Goal: Task Accomplishment & Management: Use online tool/utility

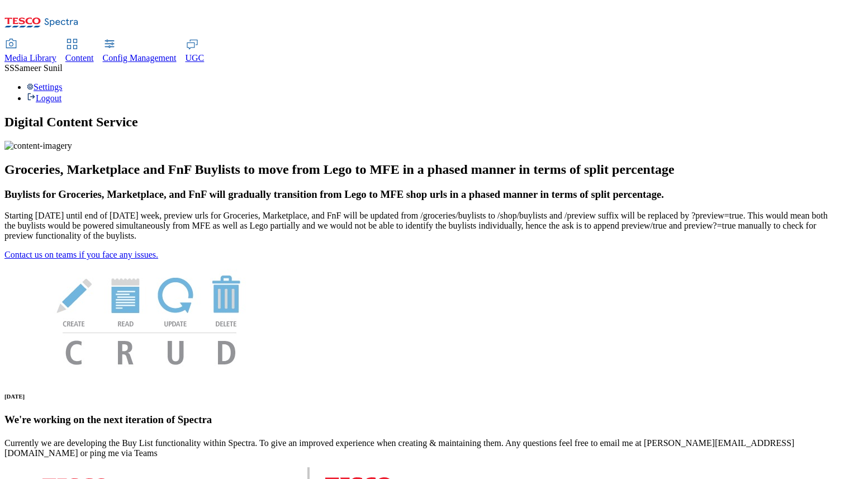
click at [79, 37] on icon at bounding box center [71, 43] width 13 height 13
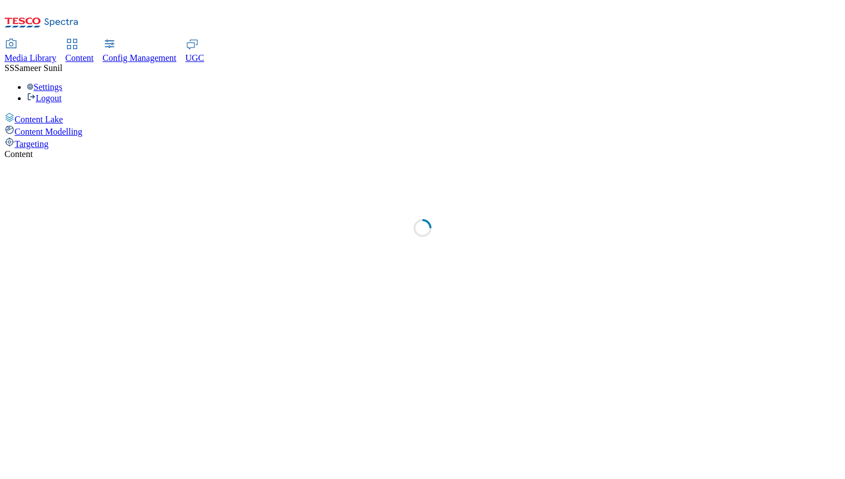
select select "group-comms"
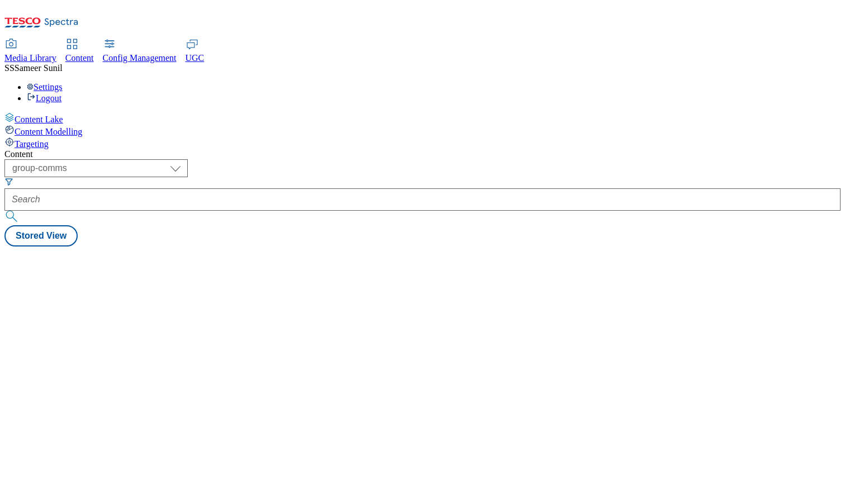
click at [51, 137] on div "Targeting" at bounding box center [422, 143] width 837 height 12
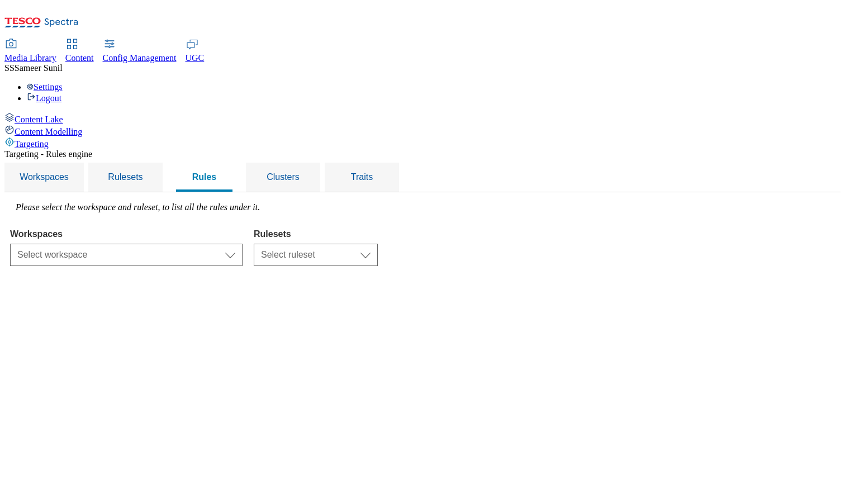
click at [296, 182] on div "Targeting - Rules engine Workspaces Rulesets Rules Clusters Traits Please selec…" at bounding box center [422, 207] width 837 height 117
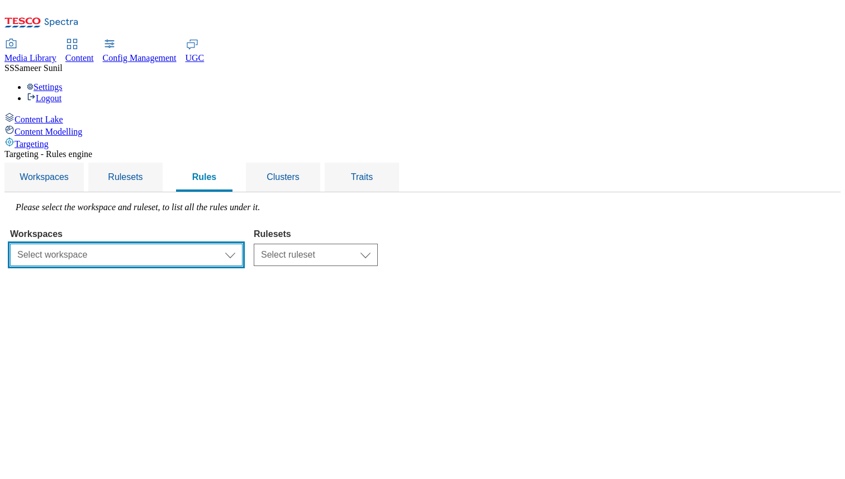
click at [243, 244] on select "Select workspace Test Targeting_24th_September_Sanity test [DATE] Test_Sanity_2…" at bounding box center [126, 255] width 233 height 22
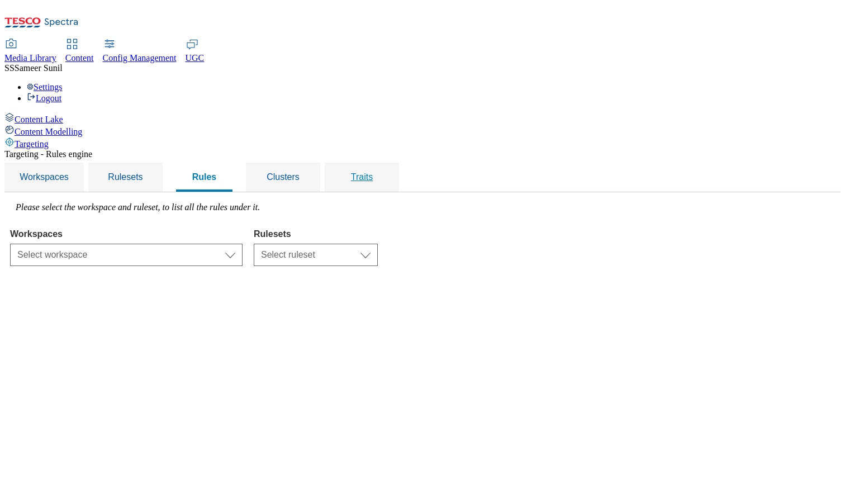
click at [386, 163] on div "Traits" at bounding box center [362, 177] width 48 height 29
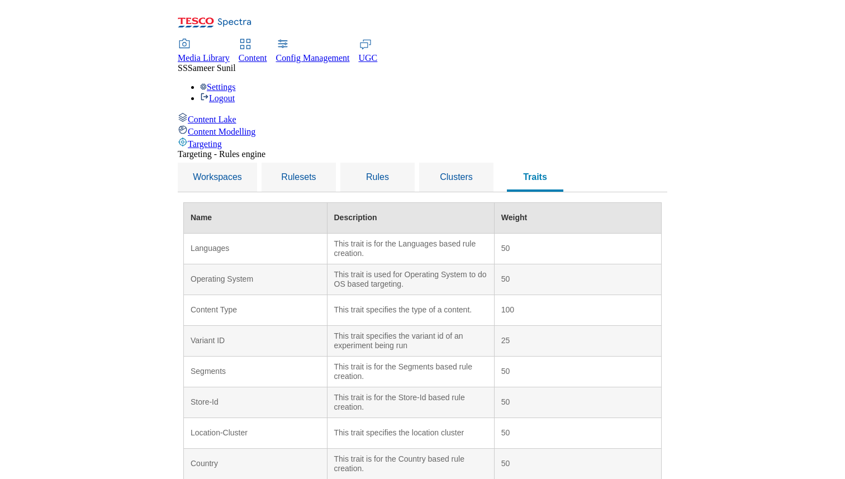
scroll to position [154, 0]
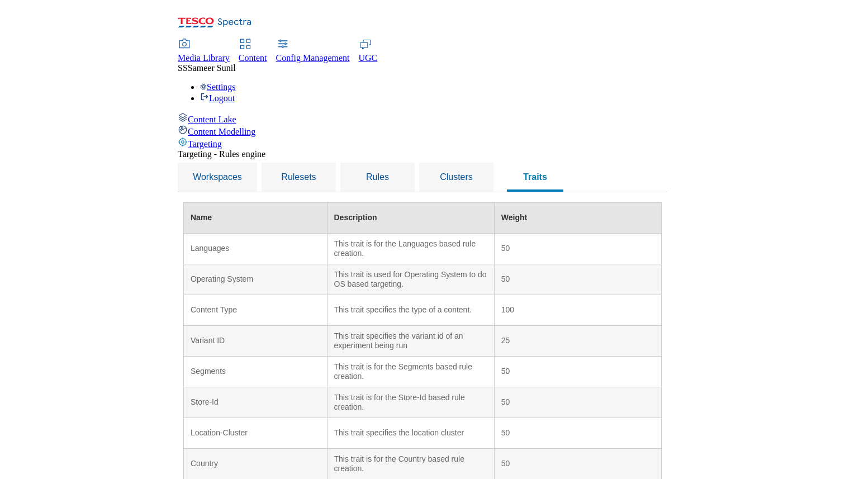
scroll to position [106, 0]
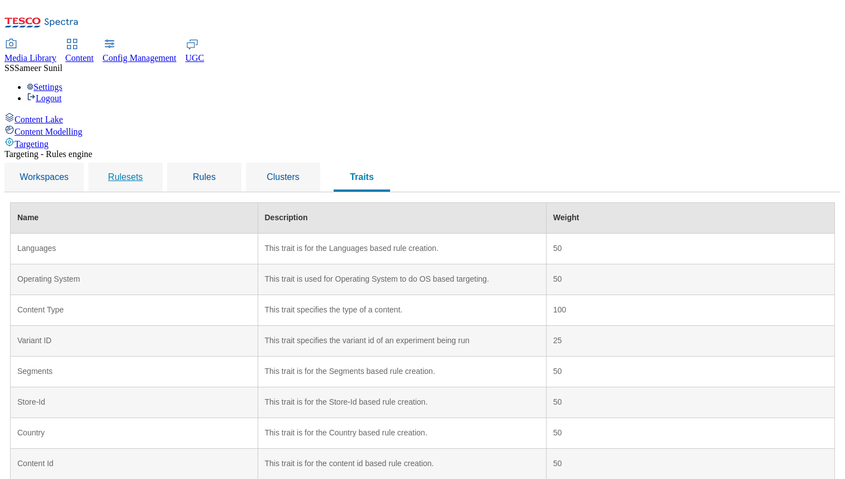
click at [143, 172] on span "Rulesets" at bounding box center [125, 177] width 35 height 10
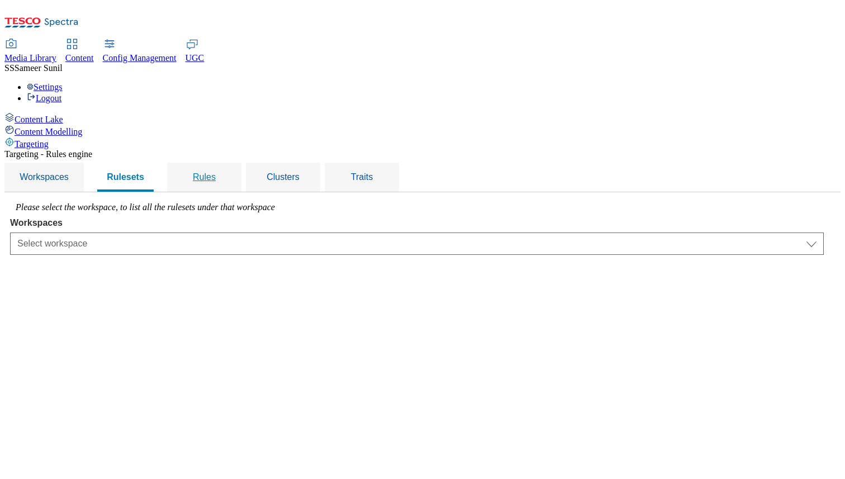
click at [216, 172] on span "Rules" at bounding box center [204, 177] width 23 height 10
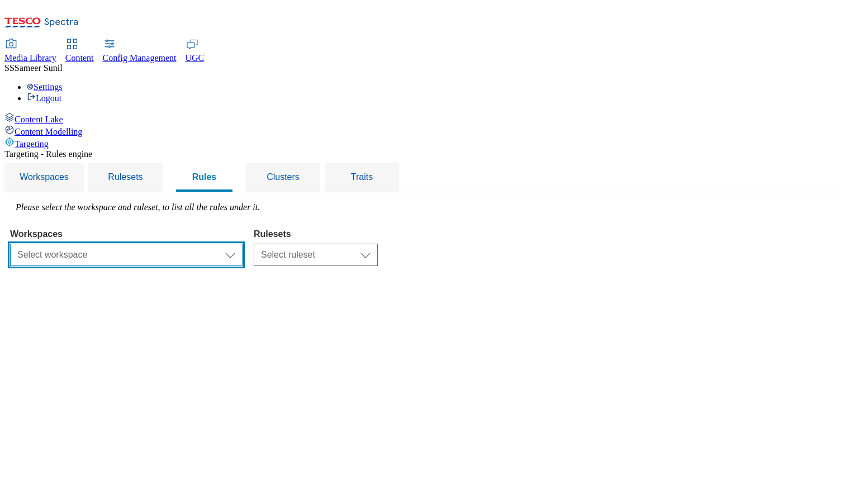
click at [243, 244] on select "Select workspace Test Targeting_24th_September_Sanity test [DATE] Test_Sanity_2…" at bounding box center [126, 255] width 233 height 22
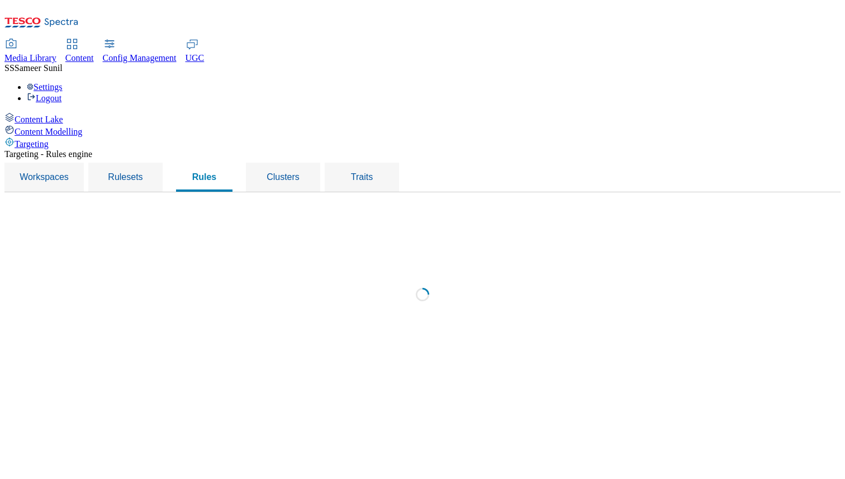
select select "f510054f-adaa-4692-b570-80fa3897127a"
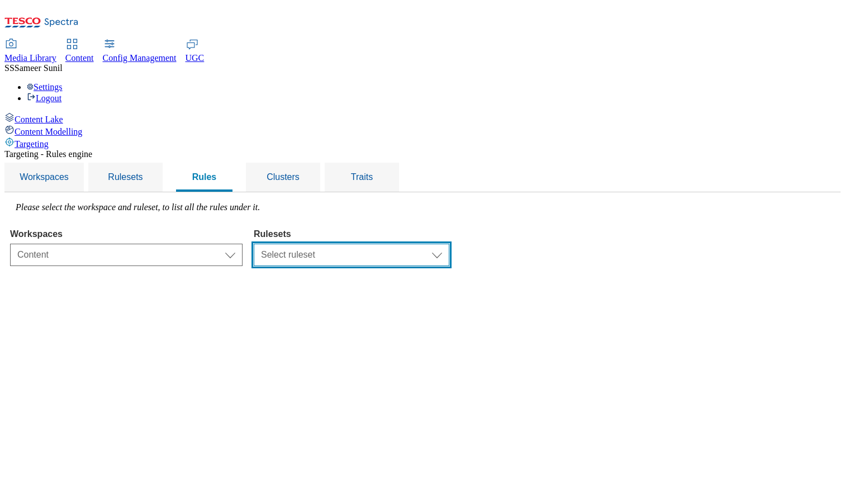
click at [442, 244] on select "Select ruleset CZ TEST HU ROI SK UK clubcard-roi clubcard-website customer-enga…" at bounding box center [352, 255] width 196 height 22
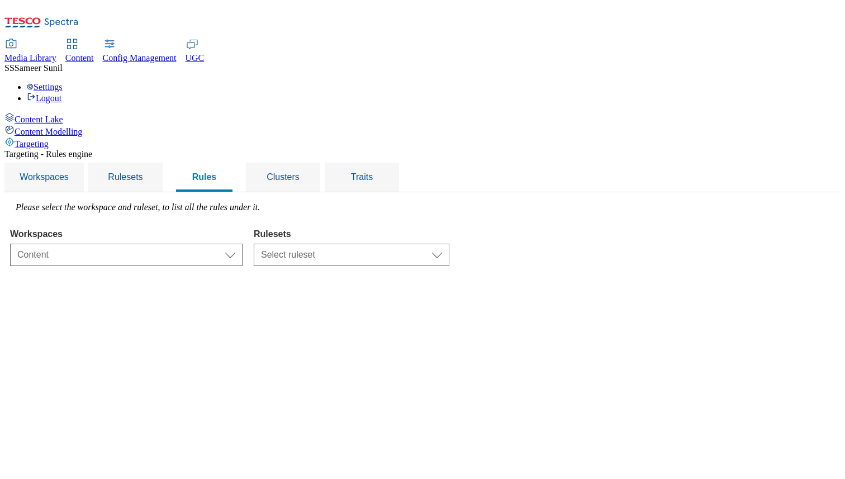
click at [394, 244] on select "Select ruleset CZ TEST HU ROI SK UK clubcard-roi clubcard-website customer-enga…" at bounding box center [352, 255] width 196 height 22
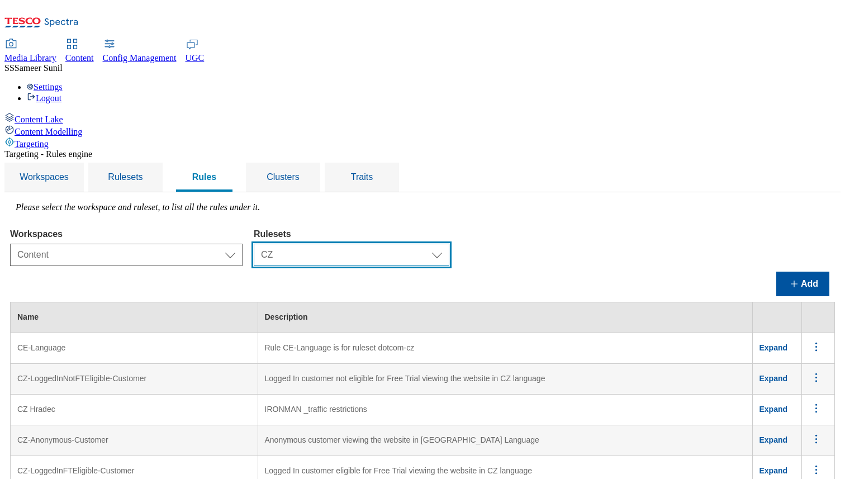
click at [442, 244] on select "Select ruleset CZ TEST HU ROI SK UK clubcard-roi clubcard-website customer-enga…" at bounding box center [352, 255] width 196 height 22
select select "d239afa9-e1f7-4b63-a9de-ff4c49dfae42"
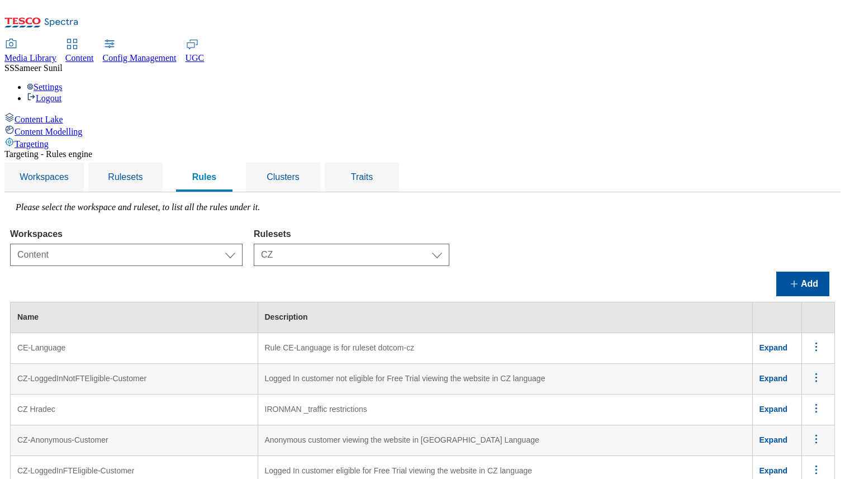
click at [394, 244] on select "Select ruleset CZ TEST HU ROI SK UK clubcard-roi clubcard-website customer-enga…" at bounding box center [352, 255] width 196 height 22
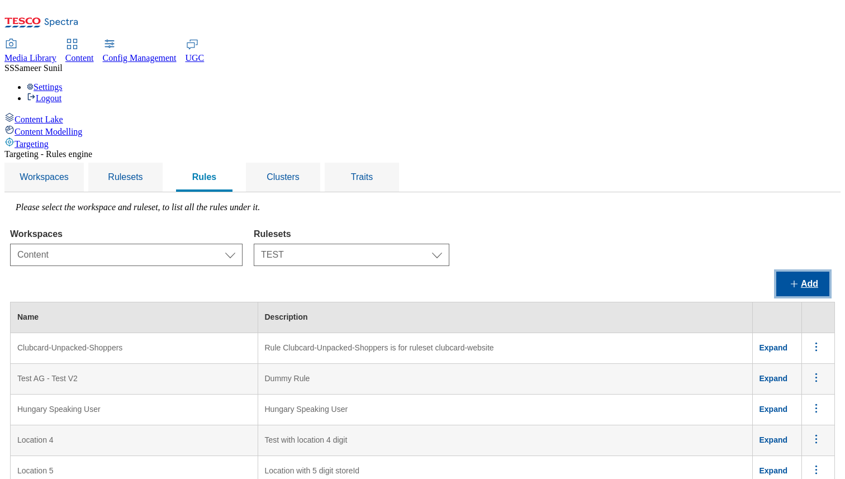
click at [798, 272] on button "Add" at bounding box center [803, 284] width 53 height 25
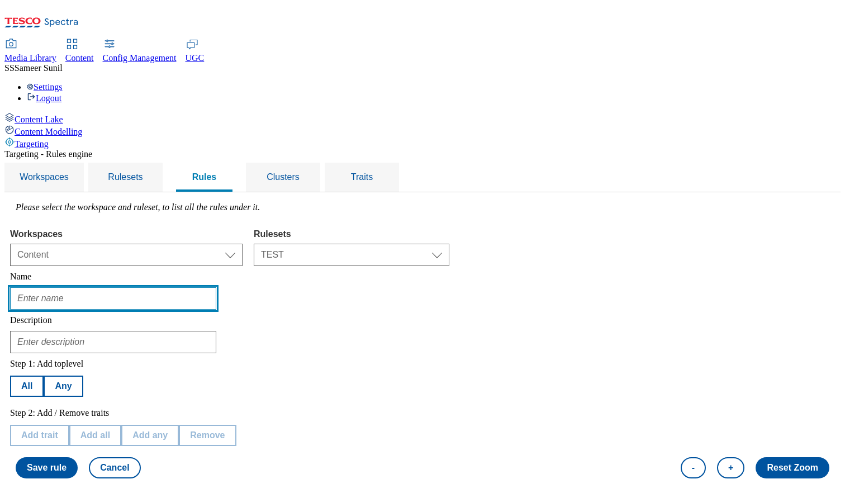
click at [212, 287] on input "text" at bounding box center [113, 298] width 206 height 22
type input "Test"
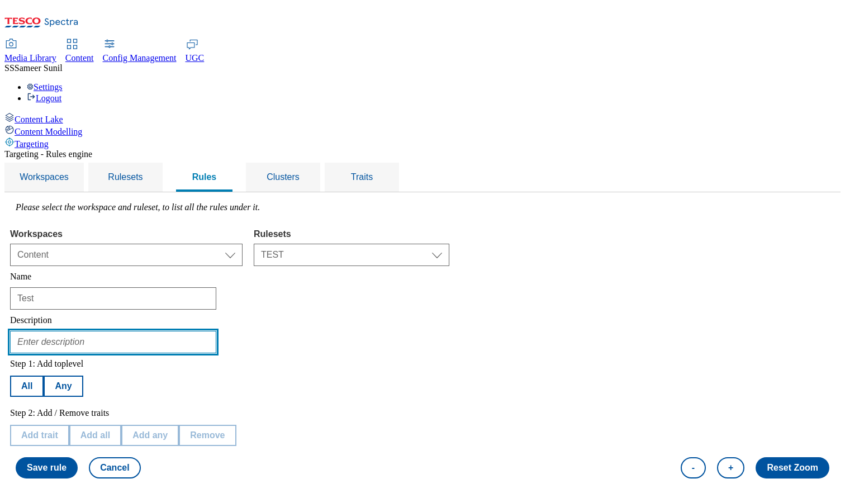
click at [188, 331] on input "text" at bounding box center [113, 342] width 206 height 22
type input "Test"
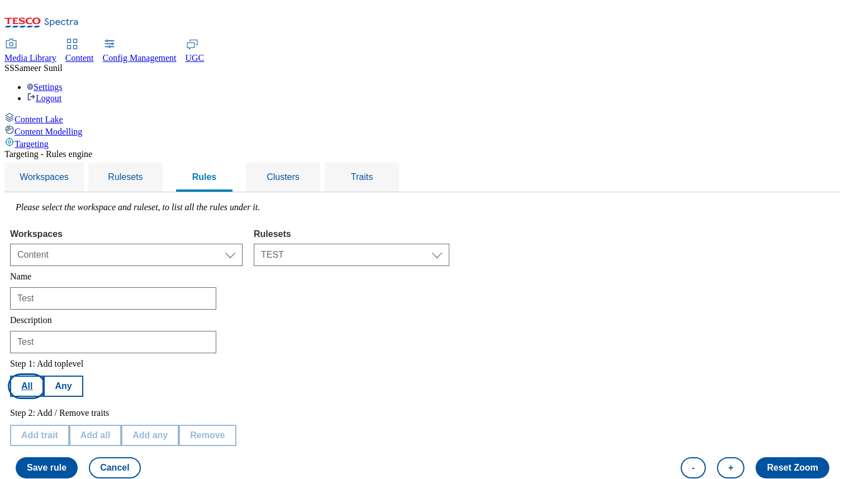
click at [44, 376] on button "All" at bounding box center [27, 386] width 34 height 21
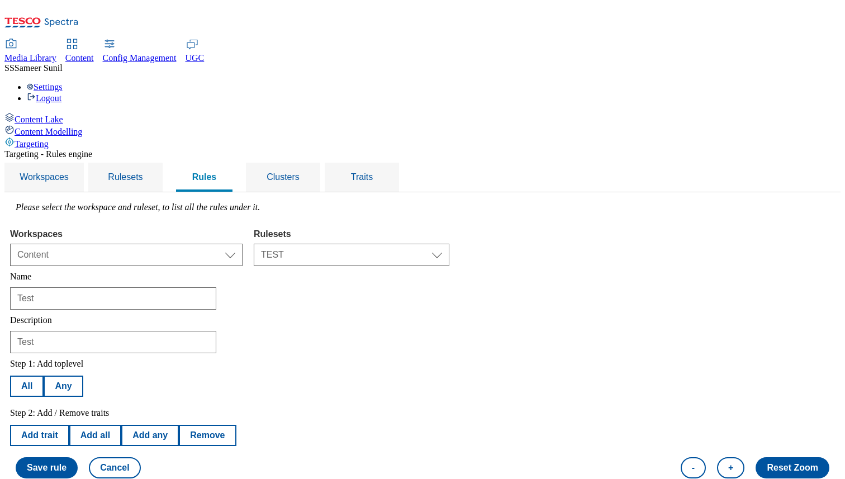
click at [183, 366] on div "Step 1: Add toplevel All Any Step 2: Add / Remove traits Add trait Add all Add …" at bounding box center [123, 418] width 226 height 131
click at [69, 425] on button "Add trait" at bounding box center [39, 435] width 59 height 21
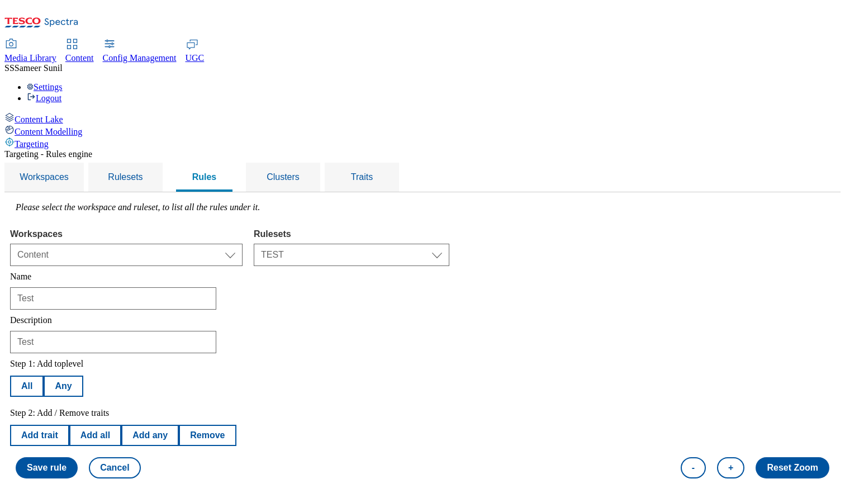
select select "profileSegments"
select select "equals"
